Goal: Find specific page/section: Find specific page/section

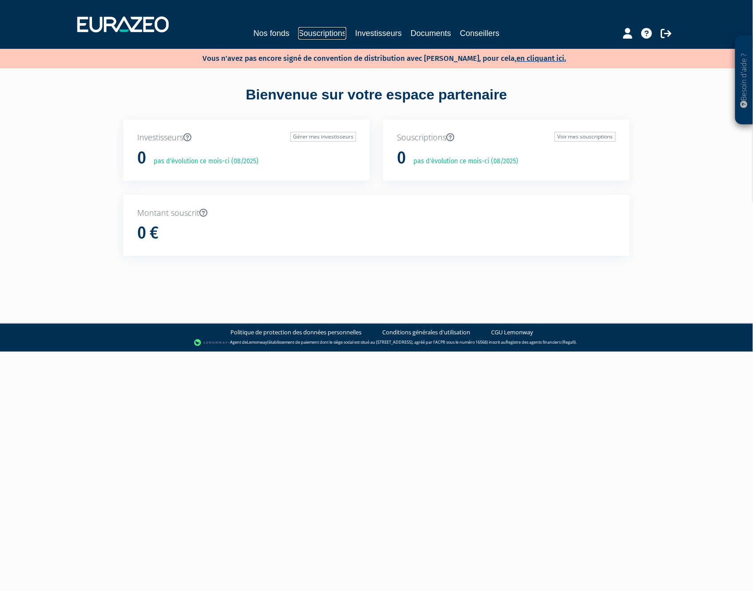
click at [327, 30] on link "Souscriptions" at bounding box center [323, 33] width 48 height 12
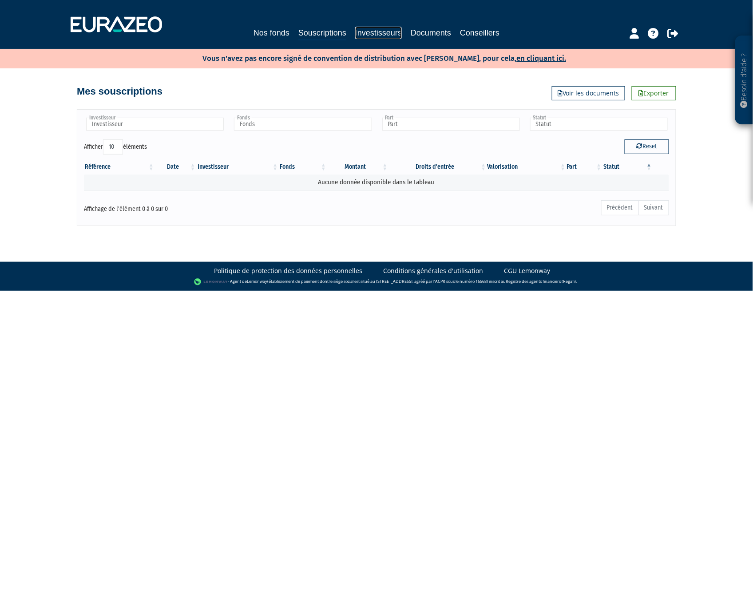
click at [370, 30] on link "Investisseurs" at bounding box center [378, 33] width 47 height 12
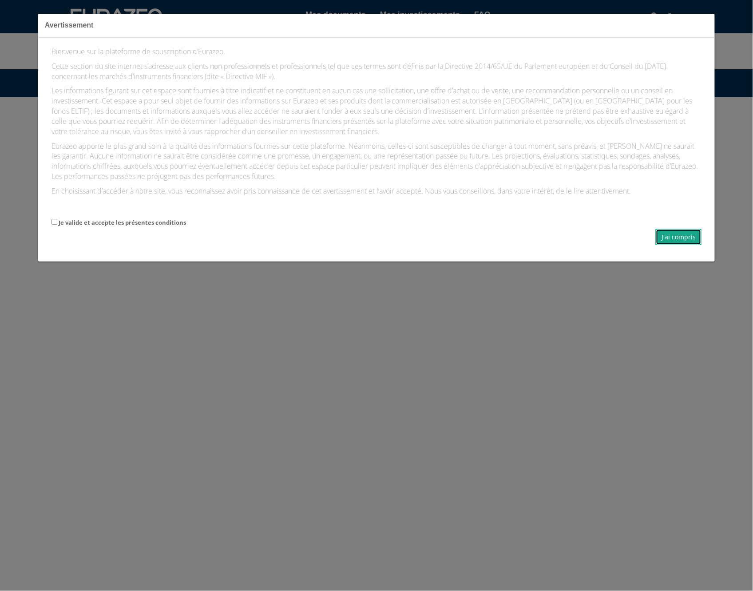
click at [692, 243] on button "J'ai compris" at bounding box center [679, 237] width 46 height 16
click at [692, 237] on button "J'ai compris" at bounding box center [679, 237] width 46 height 16
click at [666, 237] on button "J'ai compris" at bounding box center [679, 237] width 46 height 16
click at [134, 225] on label "Je valide et accepte les présentes conditions" at bounding box center [123, 223] width 128 height 8
click at [57, 225] on input "Je valide et accepte les présentes conditions" at bounding box center [55, 222] width 6 height 6
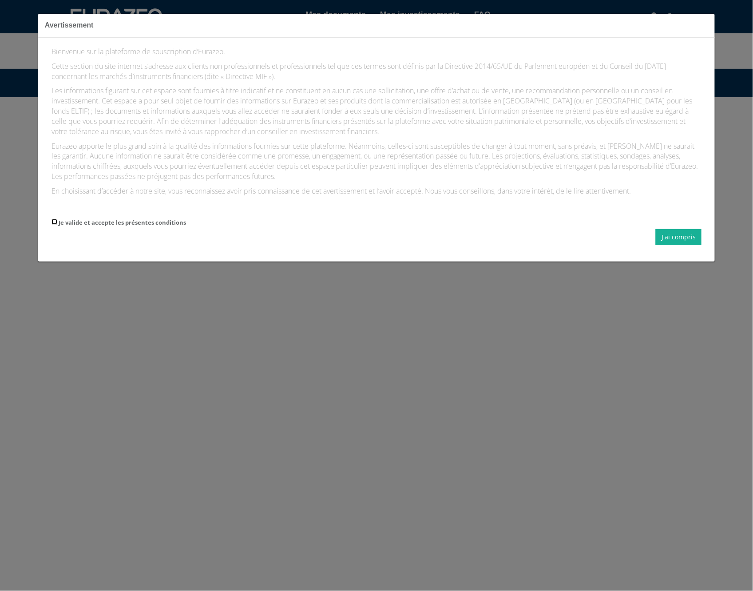
checkbox input "true"
click at [681, 232] on button "J'ai compris" at bounding box center [679, 237] width 46 height 16
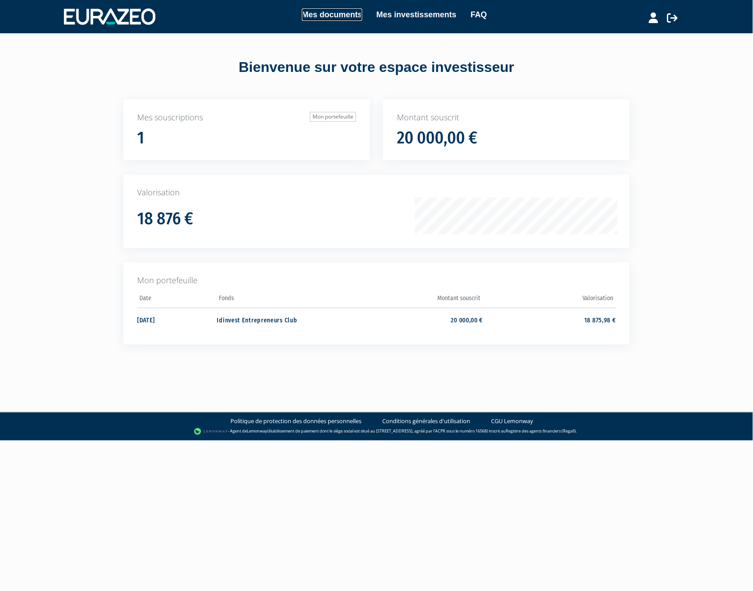
click at [329, 14] on link "Mes documents" at bounding box center [332, 14] width 60 height 12
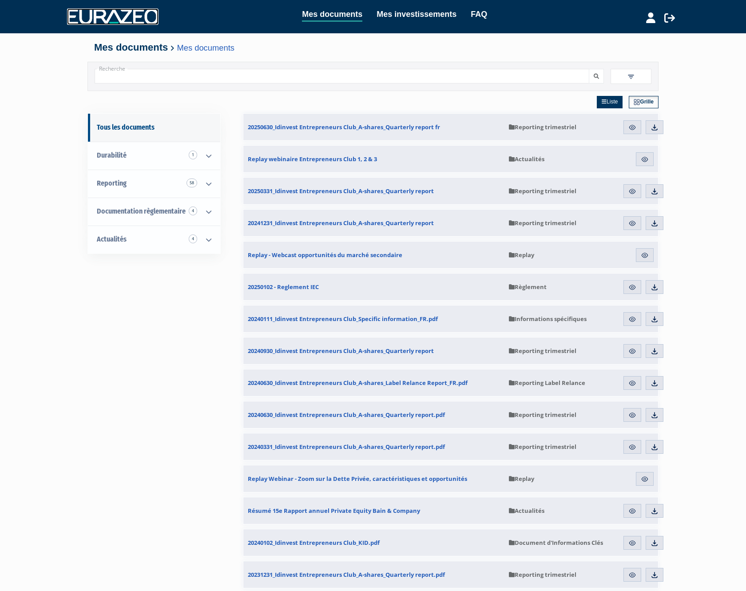
click at [92, 20] on img at bounding box center [113, 16] width 92 height 16
